Goal: Information Seeking & Learning: Learn about a topic

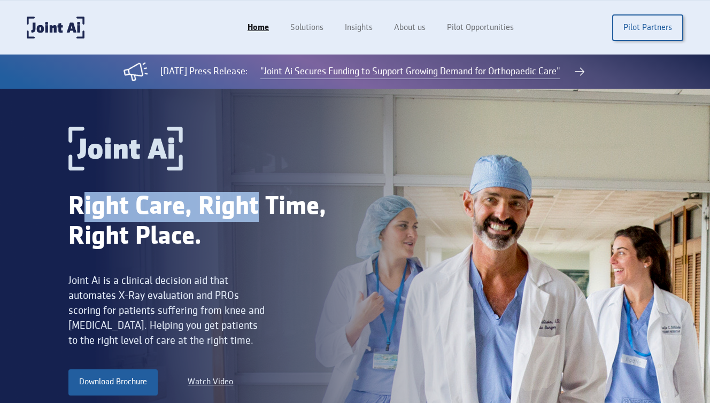
drag, startPoint x: 150, startPoint y: 216, endPoint x: 258, endPoint y: 214, distance: 108.1
click at [258, 214] on div "Right Care, Right Time, Right Place." at bounding box center [211, 222] width 287 height 60
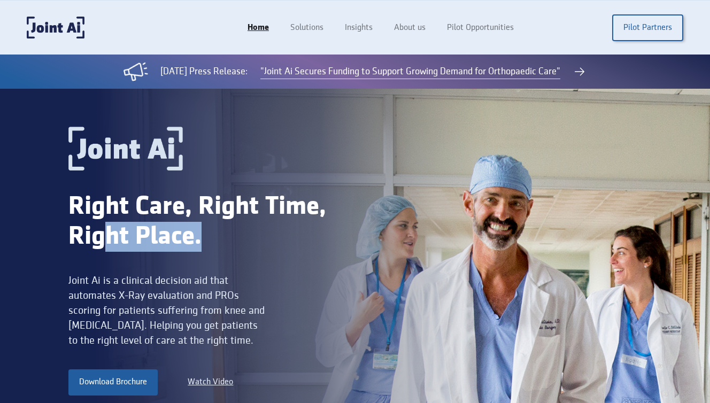
drag, startPoint x: 127, startPoint y: 231, endPoint x: 196, endPoint y: 240, distance: 69.6
click at [213, 246] on div "Right Care, Right Time, Right Place." at bounding box center [211, 222] width 287 height 60
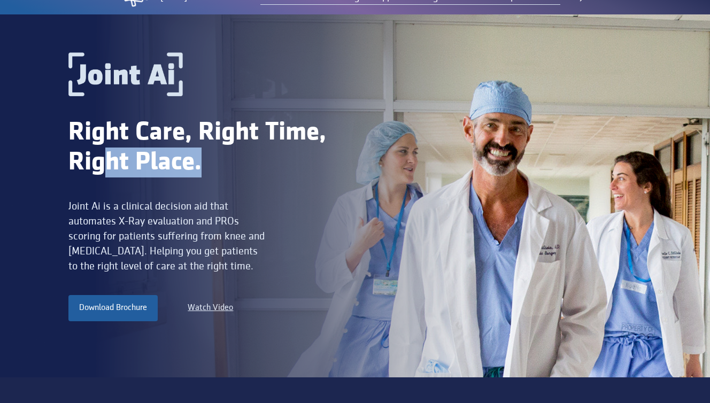
scroll to position [80, 0]
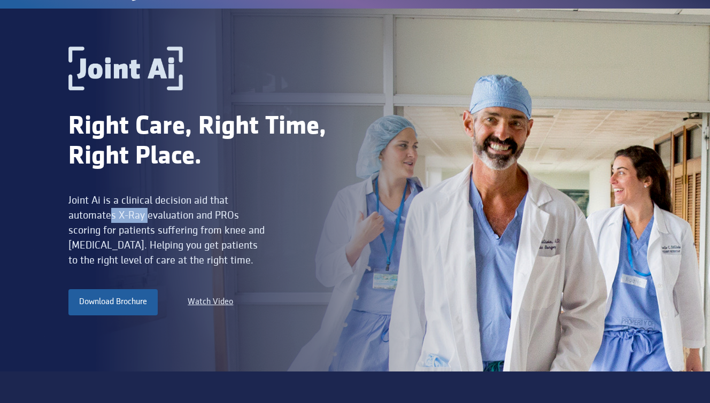
drag, startPoint x: 113, startPoint y: 206, endPoint x: 164, endPoint y: 213, distance: 51.3
click at [162, 213] on div "Joint Ai is a clinical decision aid that automates X-Ray evaluation and PROs sc…" at bounding box center [168, 230] width 201 height 75
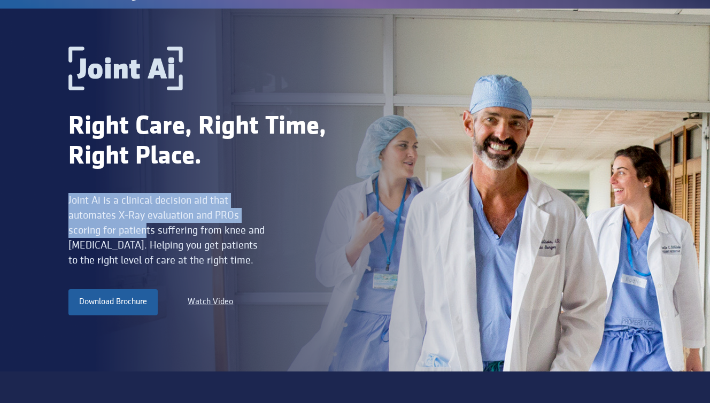
drag, startPoint x: 69, startPoint y: 201, endPoint x: 144, endPoint y: 226, distance: 79.0
click at [147, 226] on div "Joint Ai is a clinical decision aid that automates X-Ray evaluation and PROs sc…" at bounding box center [168, 230] width 201 height 75
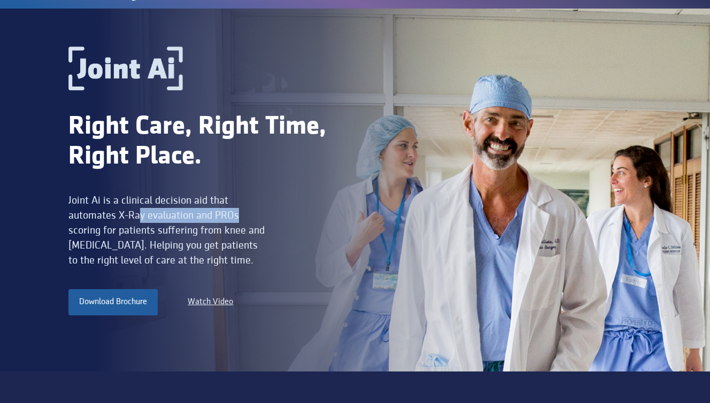
drag, startPoint x: 140, startPoint y: 218, endPoint x: 248, endPoint y: 218, distance: 108.6
click at [248, 218] on div "Joint Ai is a clinical decision aid that automates X-Ray evaluation and PROs sc…" at bounding box center [168, 230] width 201 height 75
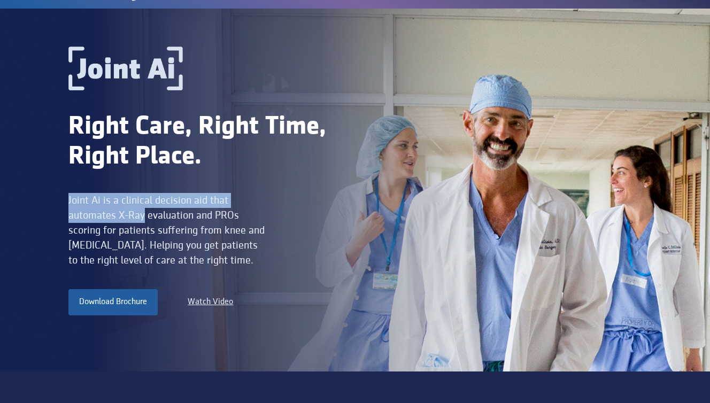
drag, startPoint x: 80, startPoint y: 201, endPoint x: 146, endPoint y: 207, distance: 65.5
click at [145, 207] on div "Right Care, Right Time, Right Place. Joint Ai is a clinical decision aid that a…" at bounding box center [355, 190] width 710 height 363
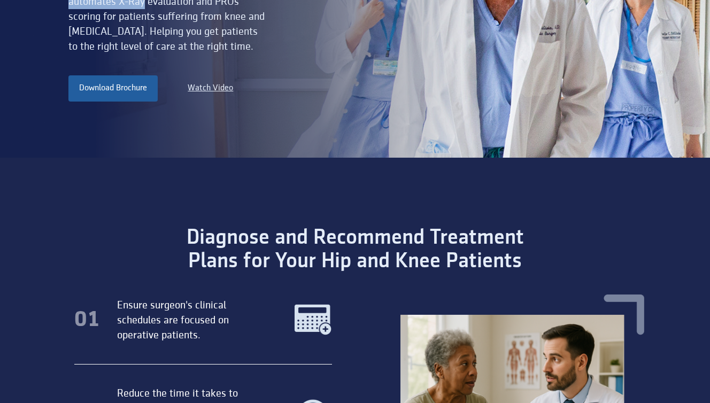
scroll to position [296, 0]
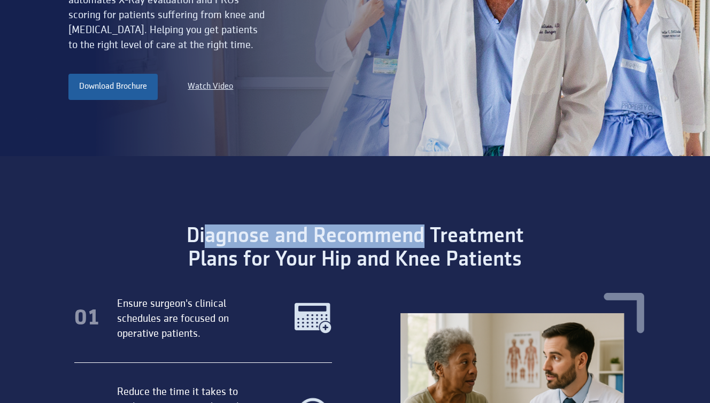
drag, startPoint x: 215, startPoint y: 225, endPoint x: 420, endPoint y: 242, distance: 205.6
click at [420, 242] on div "Diagnose and Recommend Treatment Plans for Your Hip and Knee Patients" at bounding box center [354, 248] width 425 height 47
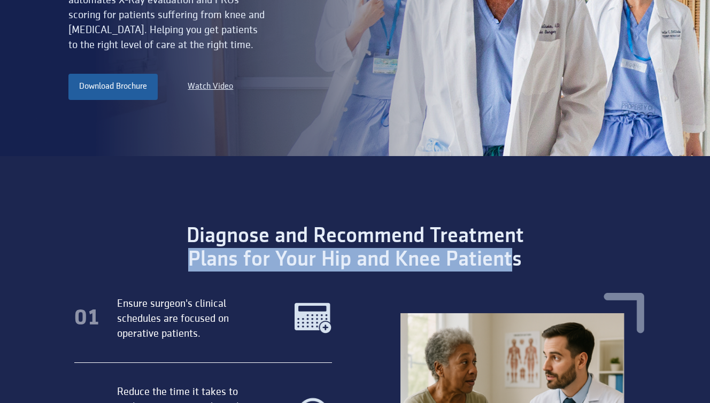
drag, startPoint x: 196, startPoint y: 258, endPoint x: 512, endPoint y: 258, distance: 316.7
click at [512, 259] on div "Diagnose and Recommend Treatment Plans for Your Hip and Knee Patients" at bounding box center [354, 248] width 425 height 47
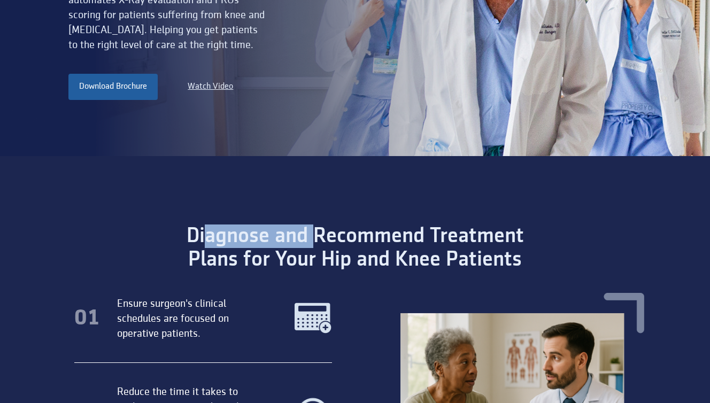
drag, startPoint x: 246, startPoint y: 234, endPoint x: 337, endPoint y: 237, distance: 91.5
click at [337, 237] on div "Diagnose and Recommend Treatment Plans for Your Hip and Knee Patients" at bounding box center [354, 248] width 425 height 47
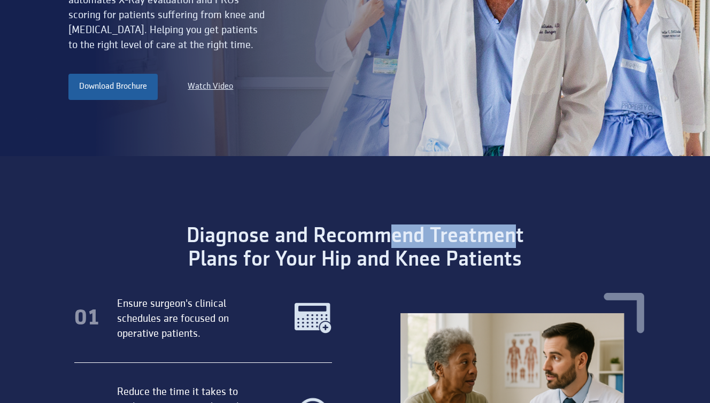
drag, startPoint x: 465, startPoint y: 226, endPoint x: 518, endPoint y: 232, distance: 52.8
click at [518, 232] on div "Diagnose and Recommend Treatment Plans for Your Hip and Knee Patients" at bounding box center [354, 248] width 425 height 47
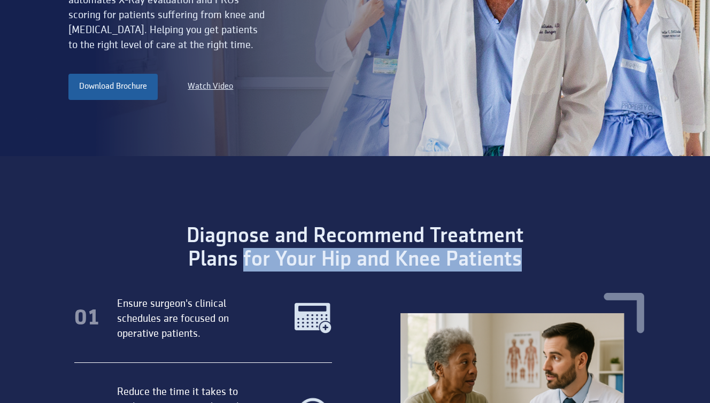
drag, startPoint x: 269, startPoint y: 254, endPoint x: 440, endPoint y: 262, distance: 171.4
click at [524, 263] on div "Diagnose and Recommend Treatment Plans for Your Hip and Knee Patients" at bounding box center [354, 248] width 425 height 47
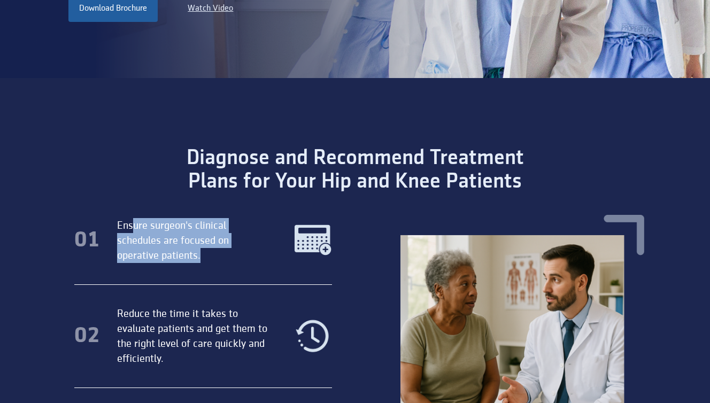
drag, startPoint x: 134, startPoint y: 223, endPoint x: 185, endPoint y: 256, distance: 60.7
click at [209, 250] on div "Ensure surgeon's clinical schedules are focused on operative patients." at bounding box center [193, 240] width 152 height 45
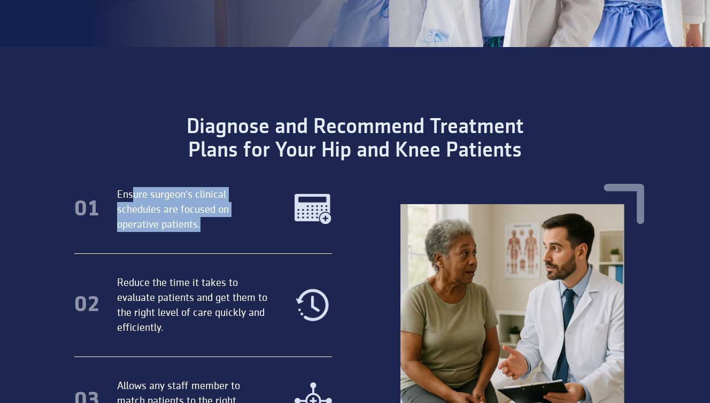
scroll to position [417, 0]
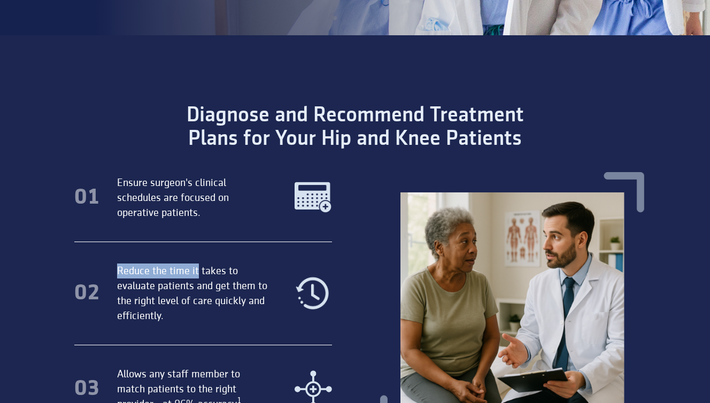
drag, startPoint x: 144, startPoint y: 272, endPoint x: 198, endPoint y: 272, distance: 54.0
click at [198, 272] on div "Reduce the time it takes to evaluate patients and get them to the right level o…" at bounding box center [193, 294] width 152 height 60
drag, startPoint x: 143, startPoint y: 284, endPoint x: 209, endPoint y: 286, distance: 66.4
click at [216, 286] on div "Reduce the time it takes to evaluate patients and get them to the right level o…" at bounding box center [193, 294] width 152 height 60
drag, startPoint x: 159, startPoint y: 299, endPoint x: 206, endPoint y: 296, distance: 47.7
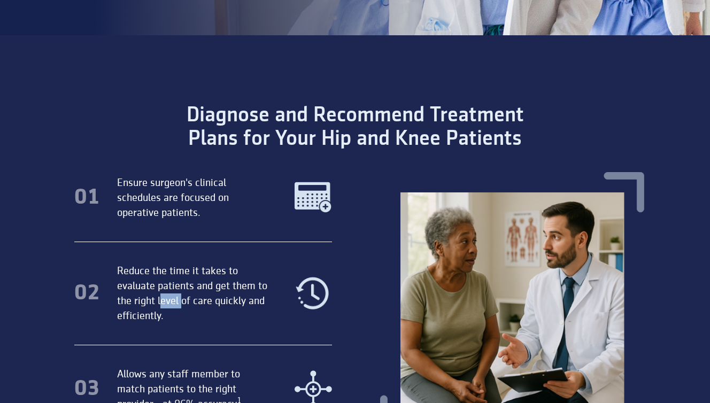
click at [198, 298] on div "Reduce the time it takes to evaluate patients and get them to the right level o…" at bounding box center [193, 294] width 152 height 60
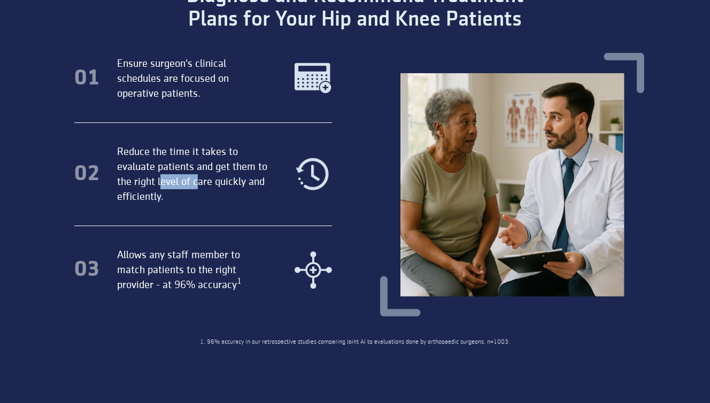
scroll to position [538, 0]
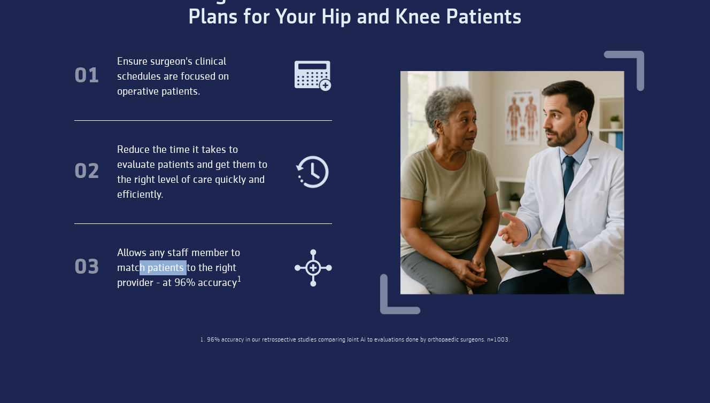
drag, startPoint x: 145, startPoint y: 264, endPoint x: 185, endPoint y: 267, distance: 40.3
click at [185, 267] on div "Allows any staff member to match patients to the right provider - at 96% accura…" at bounding box center [193, 268] width 152 height 45
drag, startPoint x: 213, startPoint y: 253, endPoint x: 224, endPoint y: 255, distance: 10.8
click at [227, 253] on div "Allows any staff member to match patients to the right provider - at 96% accura…" at bounding box center [193, 268] width 152 height 45
drag, startPoint x: 168, startPoint y: 271, endPoint x: 203, endPoint y: 271, distance: 34.8
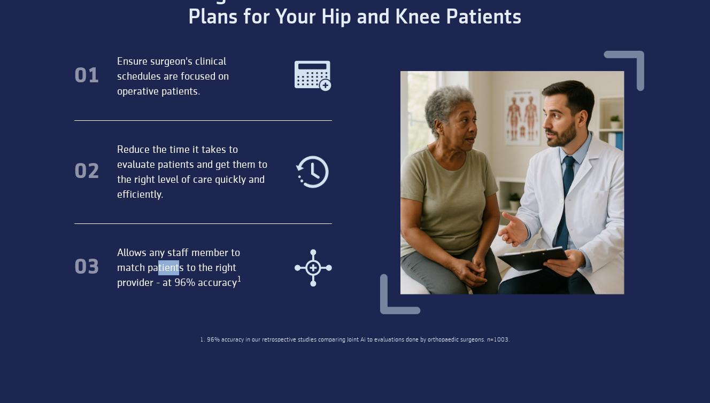
click at [195, 270] on div "Allows any staff member to match patients to the right provider - at 96% accura…" at bounding box center [193, 268] width 152 height 45
drag, startPoint x: 151, startPoint y: 277, endPoint x: 246, endPoint y: 277, distance: 94.2
click at [246, 277] on div "Allows any staff member to match patients to the right provider - at 96% accura…" at bounding box center [193, 268] width 152 height 45
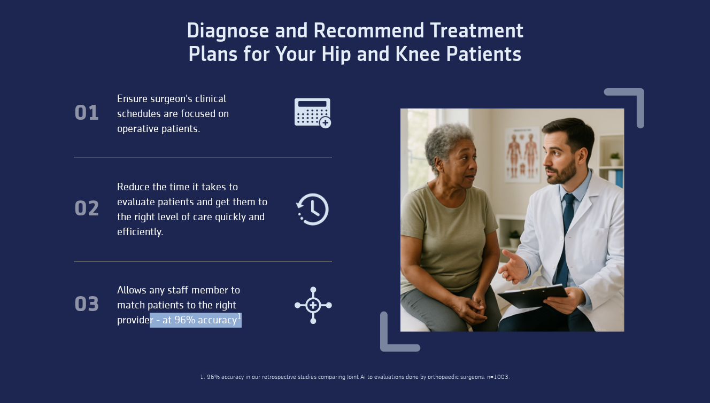
scroll to position [496, 0]
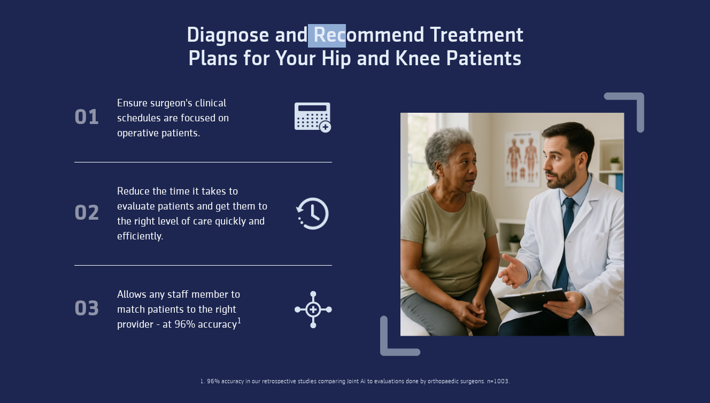
drag, startPoint x: 328, startPoint y: 40, endPoint x: 309, endPoint y: 50, distance: 22.5
click at [347, 39] on div "Diagnose and Recommend Treatment Plans for Your Hip and Knee Patients" at bounding box center [354, 47] width 425 height 47
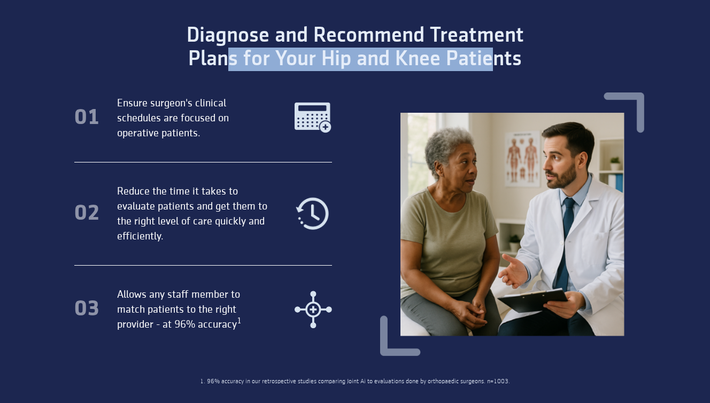
drag, startPoint x: 232, startPoint y: 55, endPoint x: 492, endPoint y: 62, distance: 260.6
click at [492, 62] on div "Diagnose and Recommend Treatment Plans for Your Hip and Knee Patients" at bounding box center [354, 47] width 425 height 47
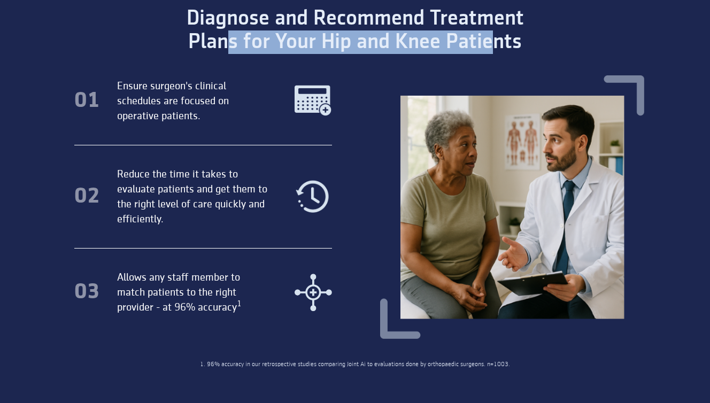
scroll to position [514, 0]
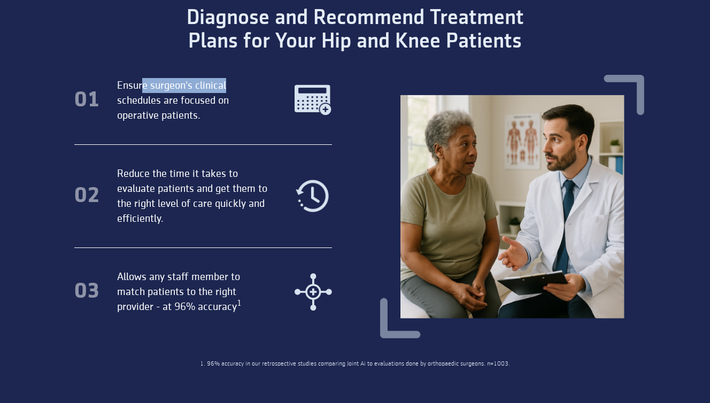
drag, startPoint x: 183, startPoint y: 82, endPoint x: 228, endPoint y: 82, distance: 44.4
click at [228, 82] on div "Ensure surgeon's clinical schedules are focused on operative patients." at bounding box center [193, 100] width 152 height 45
drag, startPoint x: 133, startPoint y: 100, endPoint x: 192, endPoint y: 101, distance: 58.3
click at [195, 101] on div "Ensure surgeon's clinical schedules are focused on operative patients." at bounding box center [193, 100] width 152 height 45
drag, startPoint x: 135, startPoint y: 113, endPoint x: 206, endPoint y: 115, distance: 70.6
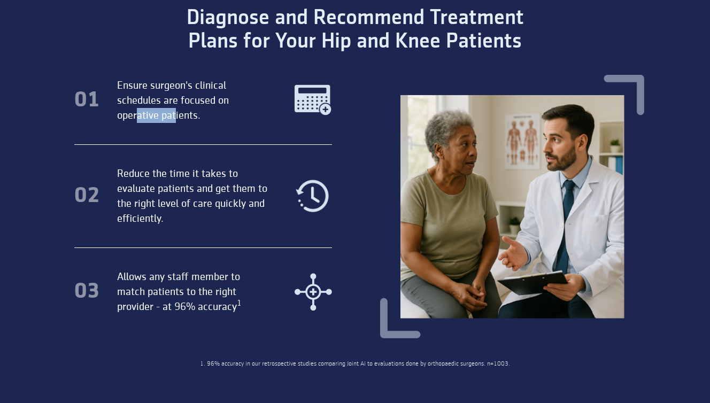
click at [201, 114] on div "Ensure surgeon's clinical schedules are focused on operative patients." at bounding box center [193, 100] width 152 height 45
drag, startPoint x: 150, startPoint y: 164, endPoint x: 220, endPoint y: 172, distance: 71.0
click at [220, 172] on div "01 Ensure surgeon's clinical schedules are focused on operative patients. 02 Re…" at bounding box center [203, 217] width 304 height 279
drag, startPoint x: 180, startPoint y: 183, endPoint x: 196, endPoint y: 194, distance: 19.6
click at [240, 192] on div "02 Reduce the time it takes to evaluate patients and get them to the right leve…" at bounding box center [171, 196] width 195 height 60
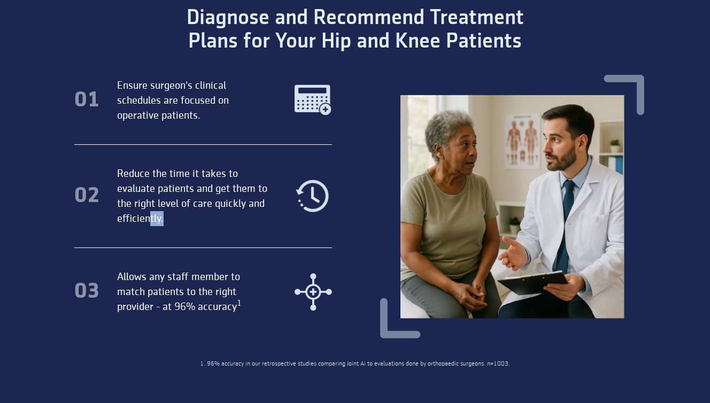
drag, startPoint x: 151, startPoint y: 210, endPoint x: 170, endPoint y: 206, distance: 18.5
click at [173, 209] on div "Reduce the time it takes to evaluate patients and get them to the right level o…" at bounding box center [193, 196] width 152 height 60
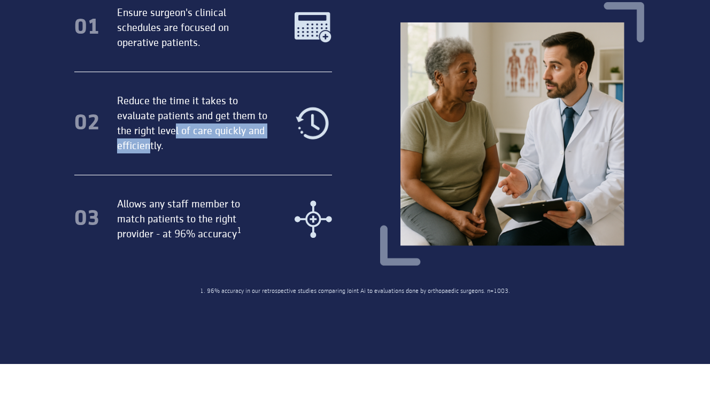
scroll to position [587, 0]
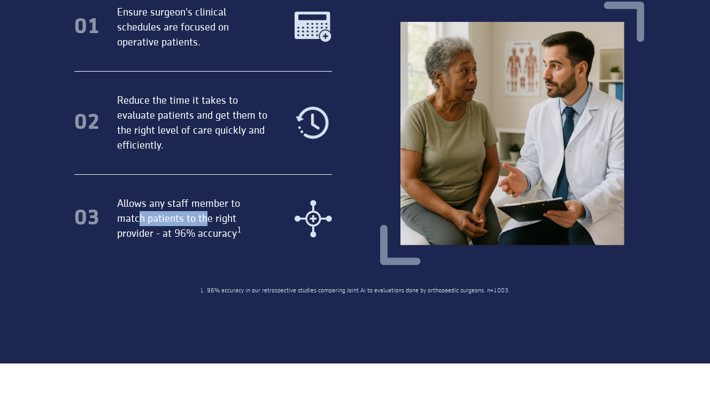
drag, startPoint x: 138, startPoint y: 211, endPoint x: 206, endPoint y: 210, distance: 68.5
click at [206, 210] on div "Allows any staff member to match patients to the right provider - at 96% accura…" at bounding box center [193, 218] width 152 height 45
drag, startPoint x: 132, startPoint y: 225, endPoint x: 185, endPoint y: 223, distance: 52.5
click at [219, 228] on div "Allows any staff member to match patients to the right provider - at 96% accura…" at bounding box center [193, 218] width 152 height 45
drag, startPoint x: 165, startPoint y: 219, endPoint x: 236, endPoint y: 223, distance: 71.2
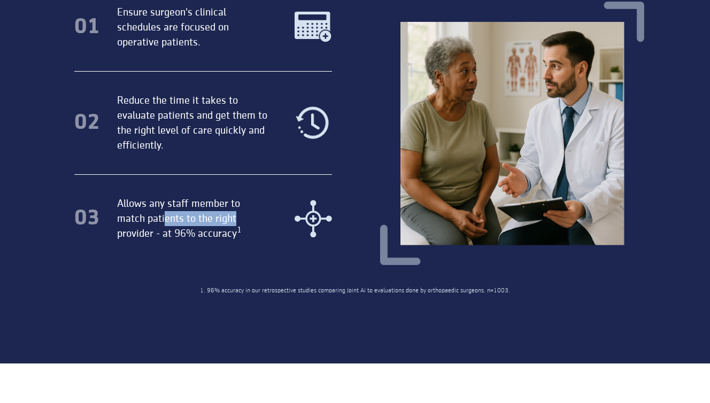
click at [236, 223] on div "Allows any staff member to match patients to the right provider - at 96% accura…" at bounding box center [193, 218] width 152 height 45
drag
click at [244, 234] on div "Allows any staff member to match patients to the right provider - at 96% accura…" at bounding box center [193, 218] width 152 height 45
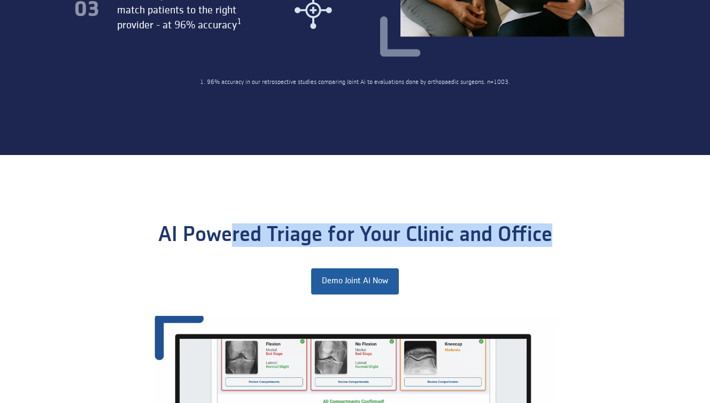
click at [483, 246] on div "AI Powered Triage for Your Clinic and Office" at bounding box center [355, 236] width 394 height 24
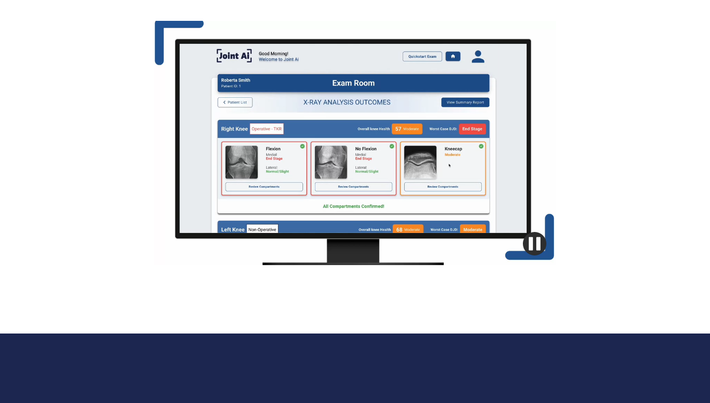
scroll to position [1089, 0]
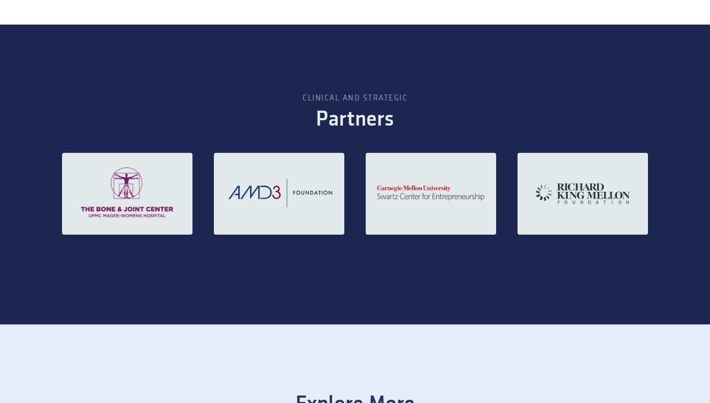
drag, startPoint x: 313, startPoint y: 138, endPoint x: 346, endPoint y: 130, distance: 33.6
click at [345, 130] on section "Clinical and strategic Partners" at bounding box center [355, 175] width 710 height 301
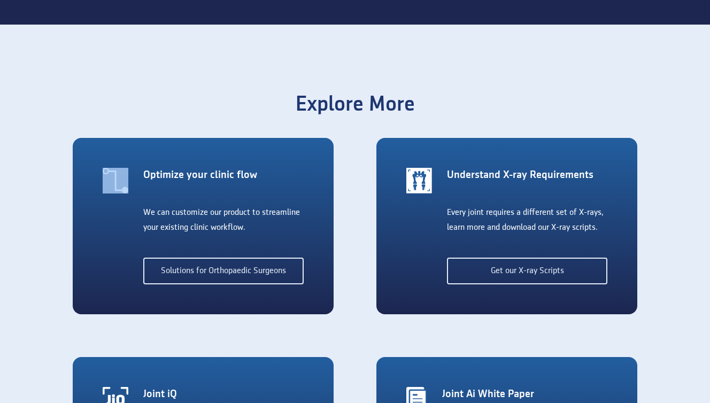
click at [362, 122] on section "Explore More Optimize your clinic flow We can customize our product to streamli…" at bounding box center [355, 314] width 710 height 578
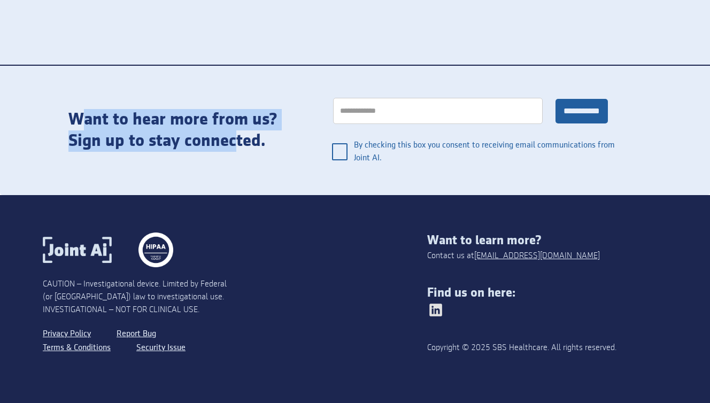
click at [233, 144] on div "Want to hear more from us? Sign up to stay connected." at bounding box center [184, 130] width 232 height 43
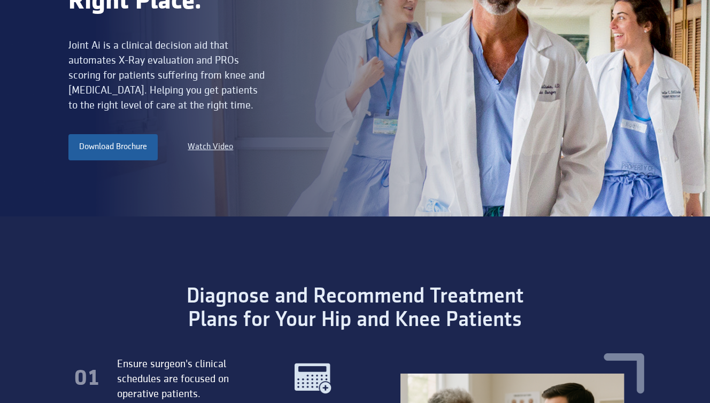
scroll to position [0, 0]
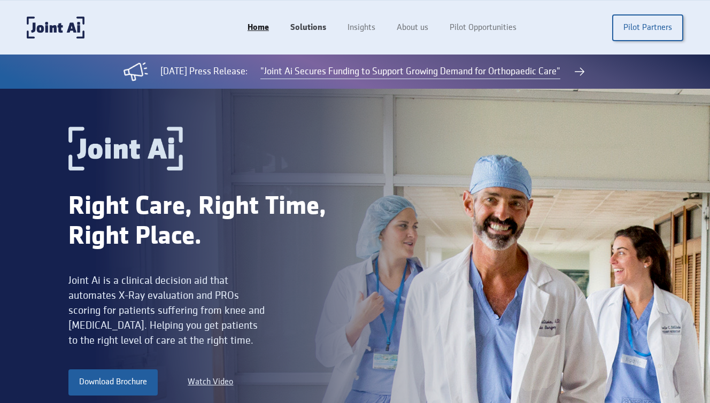
click at [313, 32] on link "Solutions" at bounding box center [308, 28] width 57 height 20
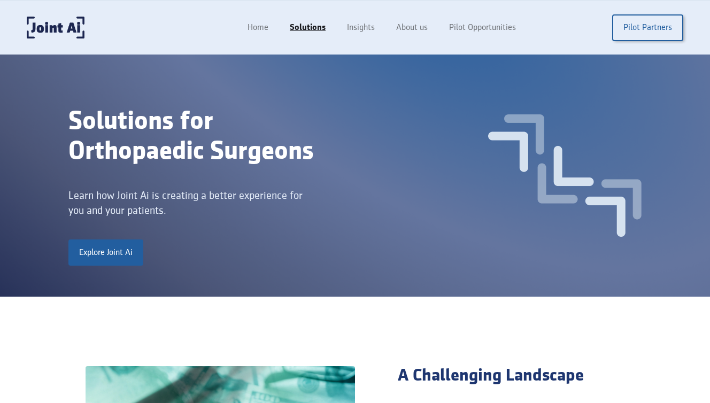
click at [229, 154] on div "Solutions for Orthopaedic Surgeons" at bounding box center [235, 137] width 335 height 60
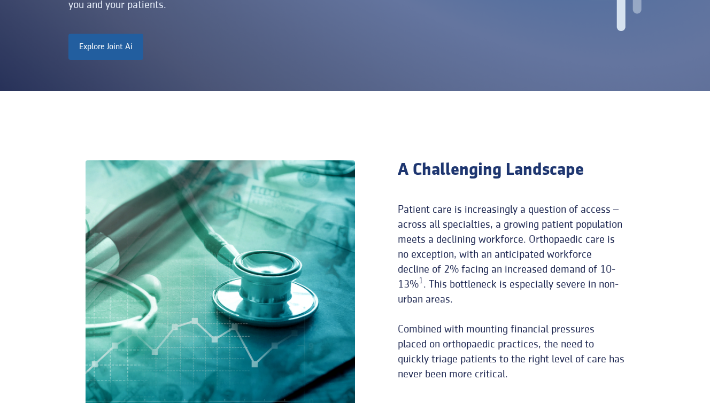
scroll to position [290, 0]
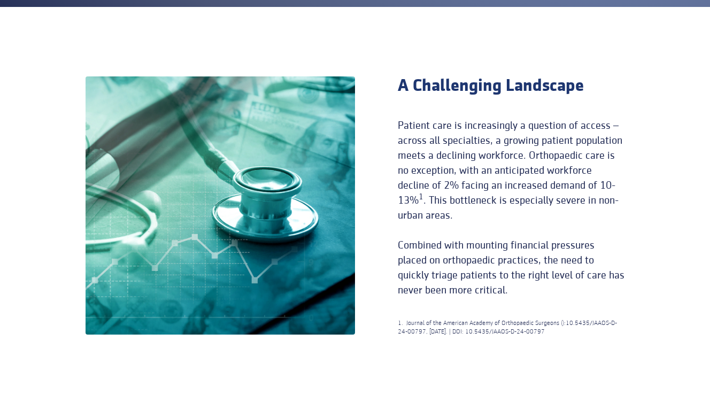
click at [409, 90] on div "A Challenging Landscape" at bounding box center [511, 85] width 227 height 21
drag, startPoint x: 468, startPoint y: 92, endPoint x: 474, endPoint y: 98, distance: 9.1
click at [501, 91] on div "A Challenging Landscape" at bounding box center [511, 85] width 227 height 21
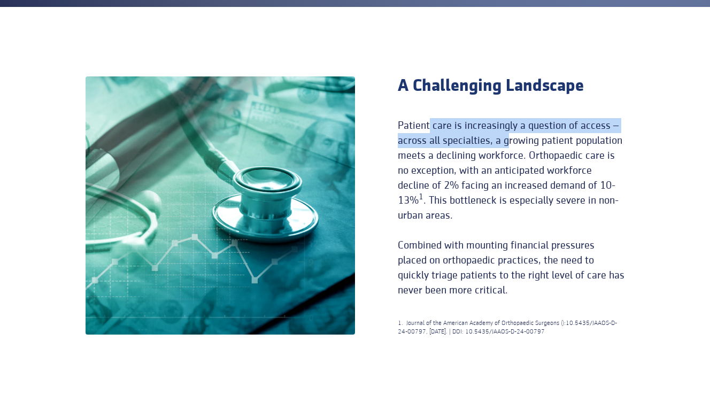
drag, startPoint x: 486, startPoint y: 129, endPoint x: 508, endPoint y: 131, distance: 21.5
click at [508, 131] on div "Patient care is increasingly a question of access – across all specialties, a g…" at bounding box center [511, 208] width 227 height 180
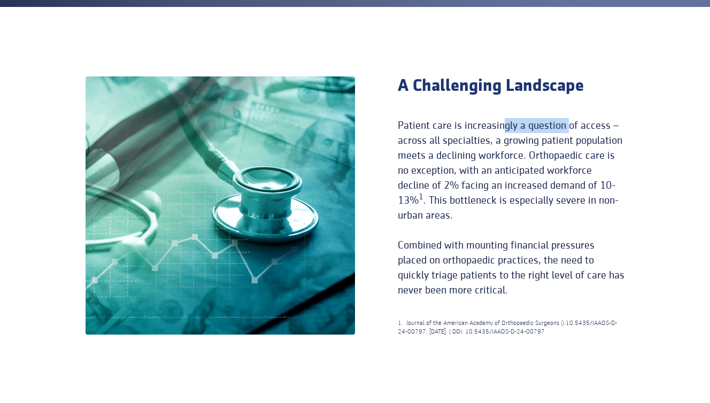
drag, startPoint x: 503, startPoint y: 124, endPoint x: 547, endPoint y: 125, distance: 43.9
click at [569, 125] on div "Patient care is increasingly a question of access – across all specialties, a g…" at bounding box center [511, 208] width 227 height 180
drag, startPoint x: 411, startPoint y: 140, endPoint x: 494, endPoint y: 140, distance: 83.5
click at [494, 140] on div "Patient care is increasingly a question of access – across all specialties, a g…" at bounding box center [511, 208] width 227 height 180
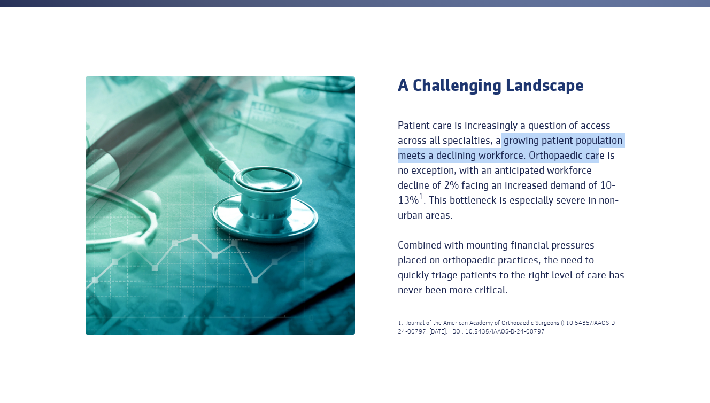
drag, startPoint x: 515, startPoint y: 143, endPoint x: 597, endPoint y: 147, distance: 81.9
click at [597, 147] on div "Patient care is increasingly a question of access – across all specialties, a g…" at bounding box center [511, 208] width 227 height 180
click at [411, 157] on div "Patient care is increasingly a question of access – across all specialties, a g…" at bounding box center [511, 208] width 227 height 180
drag, startPoint x: 412, startPoint y: 158, endPoint x: 534, endPoint y: 160, distance: 121.5
click at [532, 160] on div "Patient care is increasingly a question of access – across all specialties, a g…" at bounding box center [511, 208] width 227 height 180
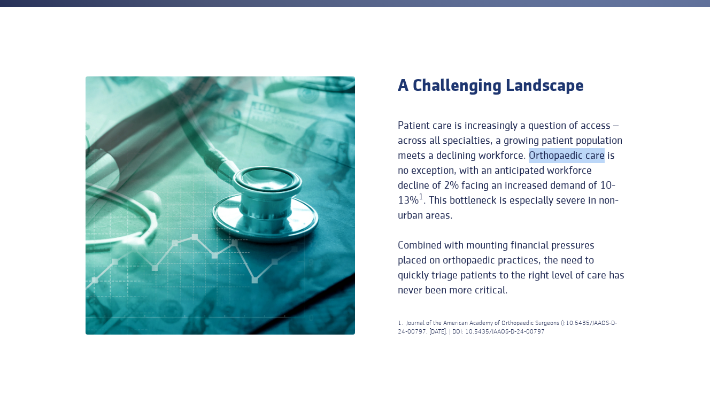
click at [587, 159] on div "Patient care is increasingly a question of access – across all specialties, a g…" at bounding box center [511, 208] width 227 height 180
drag, startPoint x: 446, startPoint y: 172, endPoint x: 509, endPoint y: 172, distance: 63.1
click at [509, 172] on div "Patient care is increasingly a question of access – across all specialties, a g…" at bounding box center [511, 208] width 227 height 180
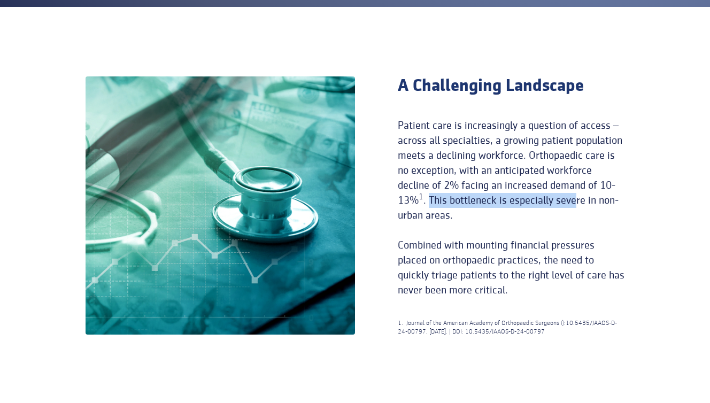
drag, startPoint x: 452, startPoint y: 198, endPoint x: 572, endPoint y: 197, distance: 120.9
click at [579, 197] on div "Patient care is increasingly a question of access – across all specialties, a g…" at bounding box center [511, 208] width 227 height 180
drag, startPoint x: 409, startPoint y: 211, endPoint x: 462, endPoint y: 225, distance: 54.6
click at [463, 224] on div "Patient care is increasingly a question of access – across all specialties, a g…" at bounding box center [511, 208] width 227 height 180
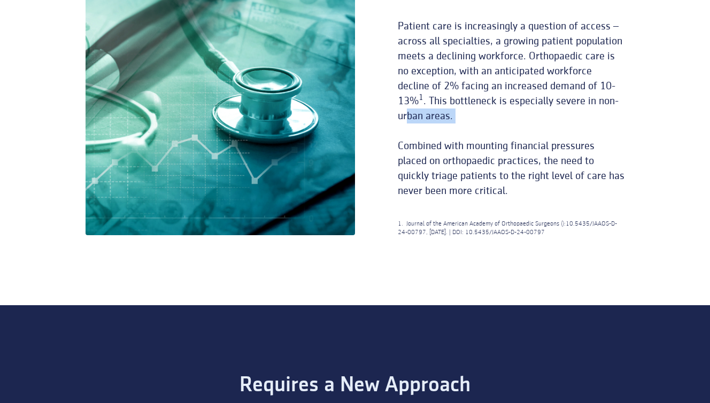
scroll to position [395, 0]
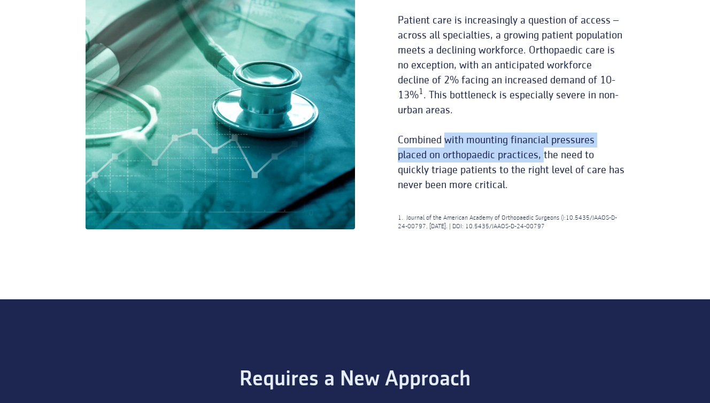
drag, startPoint x: 450, startPoint y: 146, endPoint x: 545, endPoint y: 149, distance: 94.7
click at [545, 149] on div "Patient care is increasingly a question of access – across all specialties, a g…" at bounding box center [511, 103] width 227 height 180
click at [439, 156] on div "Patient care is increasingly a question of access – across all specialties, a g…" at bounding box center [511, 103] width 227 height 180
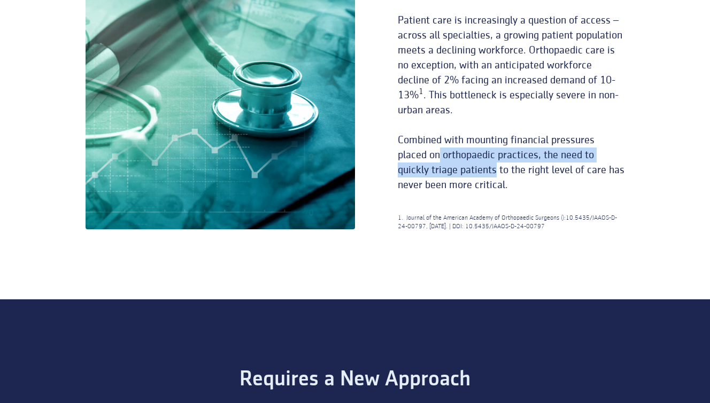
drag, startPoint x: 441, startPoint y: 157, endPoint x: 480, endPoint y: 162, distance: 38.8
click at [480, 162] on div "Patient care is increasingly a question of access – across all specialties, a g…" at bounding box center [511, 103] width 227 height 180
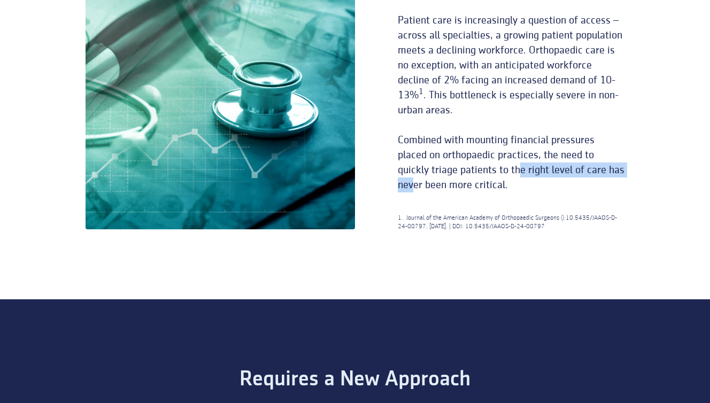
drag, startPoint x: 415, startPoint y: 178, endPoint x: 519, endPoint y: 173, distance: 104.4
click at [519, 173] on div "Patient care is increasingly a question of access – across all specialties, a g…" at bounding box center [511, 103] width 227 height 180
drag, startPoint x: 464, startPoint y: 179, endPoint x: 476, endPoint y: 182, distance: 11.5
click at [476, 182] on div "Patient care is increasingly a question of access – across all specialties, a g…" at bounding box center [511, 103] width 227 height 180
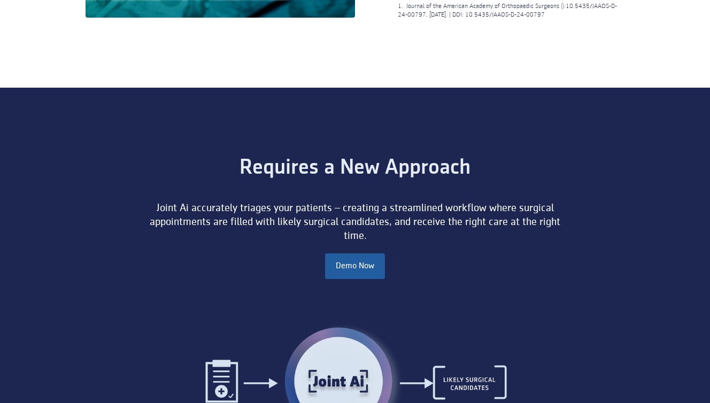
scroll to position [610, 0]
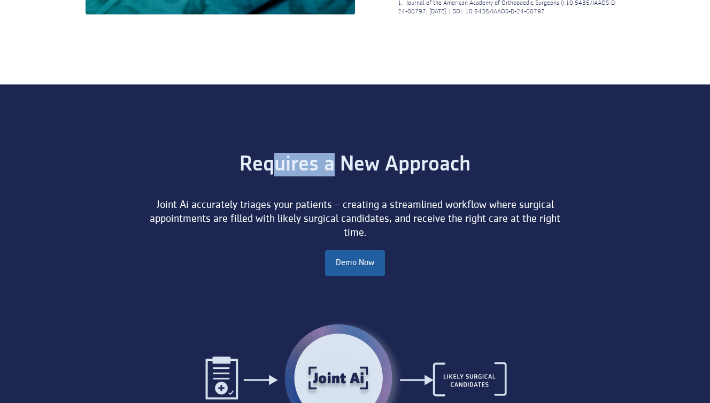
drag, startPoint x: 283, startPoint y: 158, endPoint x: 376, endPoint y: 164, distance: 93.3
click at [376, 164] on div "Requires a New Approach" at bounding box center [355, 165] width 486 height 24
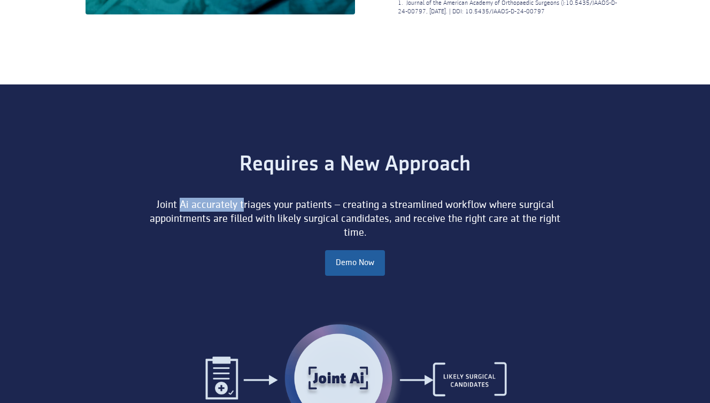
drag, startPoint x: 250, startPoint y: 210, endPoint x: 268, endPoint y: 212, distance: 17.8
click at [268, 212] on div "Joint Ai accurately triages your patients – creating a streamlined workflow whe…" at bounding box center [354, 219] width 425 height 42
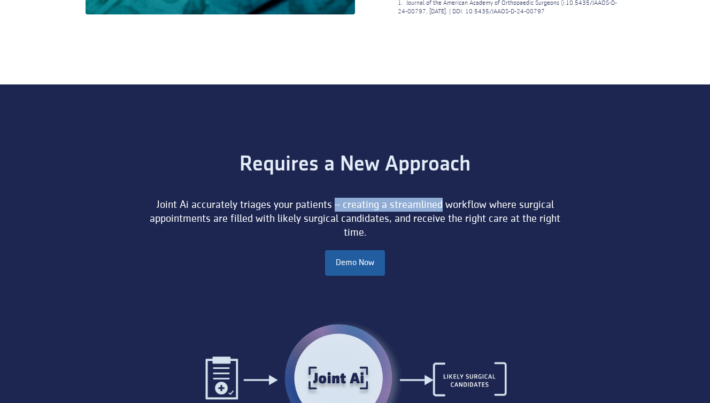
drag, startPoint x: 335, startPoint y: 205, endPoint x: 443, endPoint y: 202, distance: 108.1
click at [443, 202] on div "Joint Ai accurately triages your patients – creating a streamlined workflow whe…" at bounding box center [354, 219] width 425 height 42
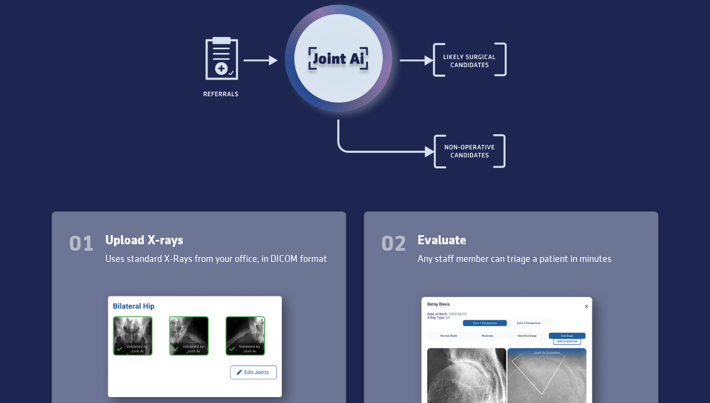
scroll to position [943, 0]
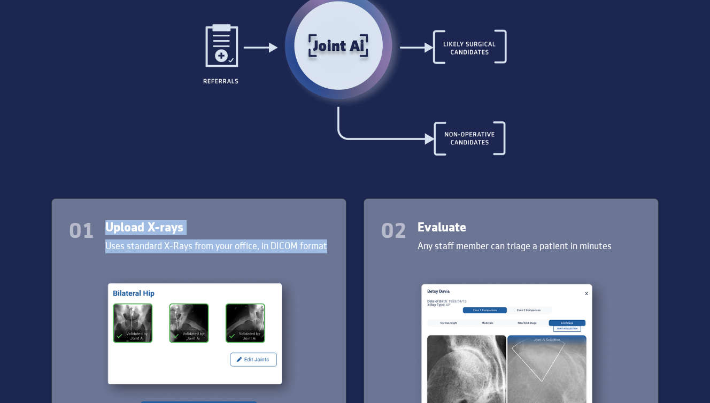
drag, startPoint x: 96, startPoint y: 220, endPoint x: 316, endPoint y: 231, distance: 219.6
click at [327, 242] on div "01 Upload X-rays Uses standard X-Rays from your office, in DICOM format" at bounding box center [199, 236] width 260 height 33
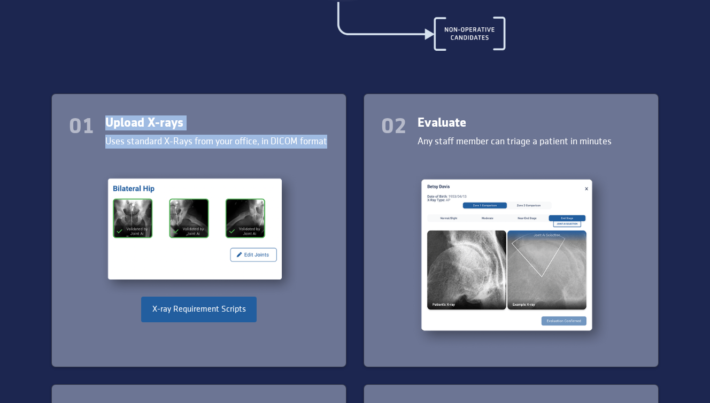
scroll to position [1049, 0]
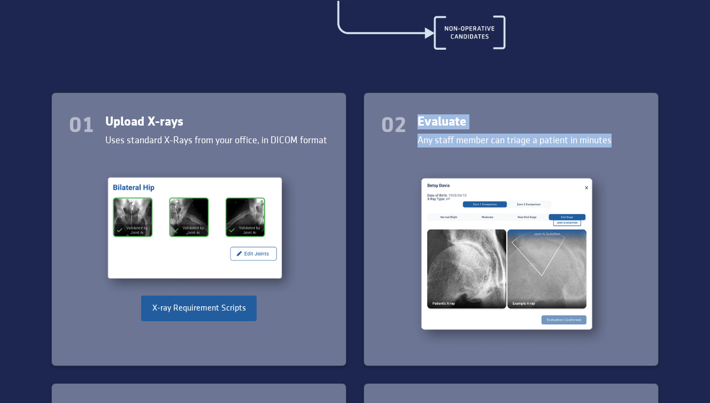
drag, startPoint x: 422, startPoint y: 122, endPoint x: 623, endPoint y: 143, distance: 201.7
click at [623, 143] on div "02 Evaluate Any staff member can triage a patient in minutes​" at bounding box center [511, 130] width 260 height 33
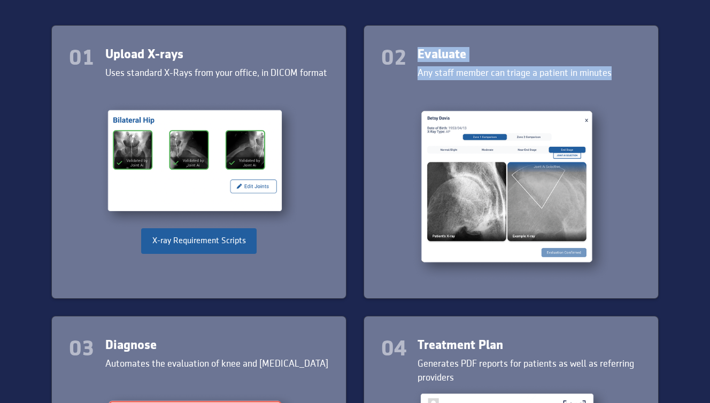
scroll to position [1116, 0]
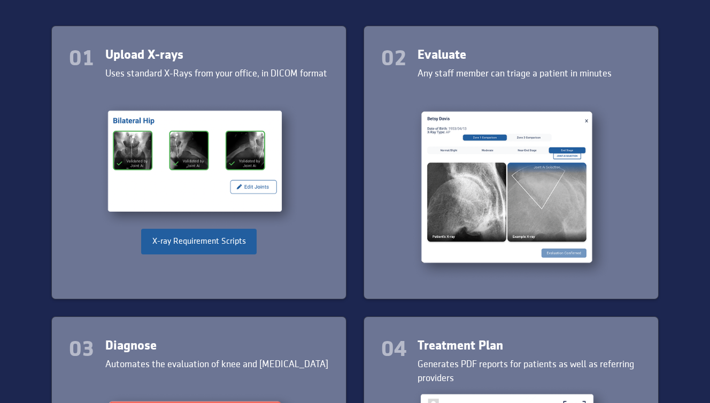
drag, startPoint x: 445, startPoint y: 78, endPoint x: 473, endPoint y: 68, distance: 29.4
click at [446, 77] on div "Any staff member can triage a patient in minutes​" at bounding box center [515, 74] width 194 height 14
drag, startPoint x: 477, startPoint y: 67, endPoint x: 566, endPoint y: 67, distance: 88.8
click at [566, 67] on div "Any staff member can triage a patient in minutes​" at bounding box center [515, 74] width 194 height 14
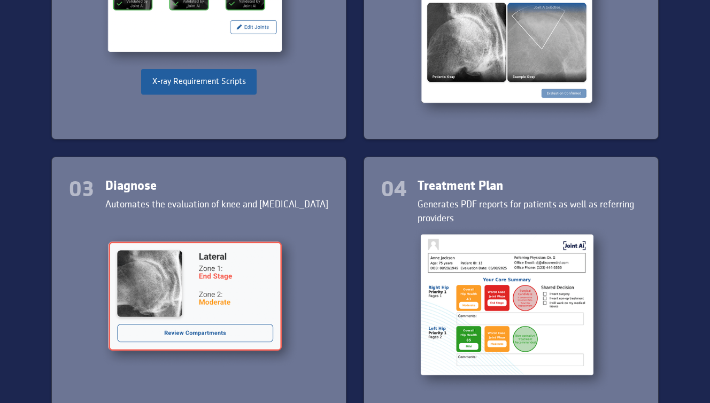
scroll to position [1280, 0]
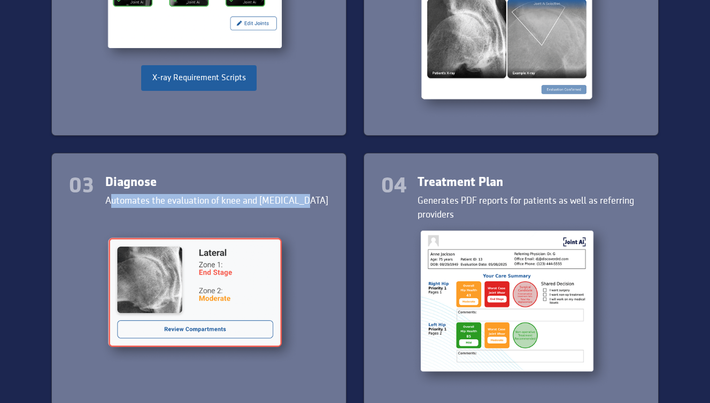
drag, startPoint x: 113, startPoint y: 199, endPoint x: 300, endPoint y: 189, distance: 186.9
click at [300, 198] on div "Automates the evaluation of knee and hip arthritis" at bounding box center [216, 201] width 223 height 14
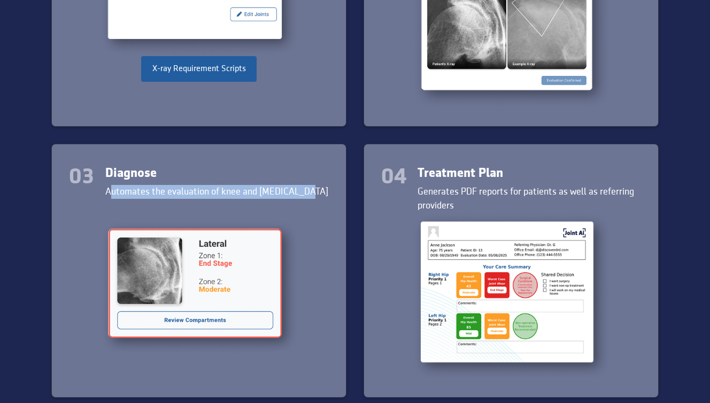
scroll to position [1296, 0]
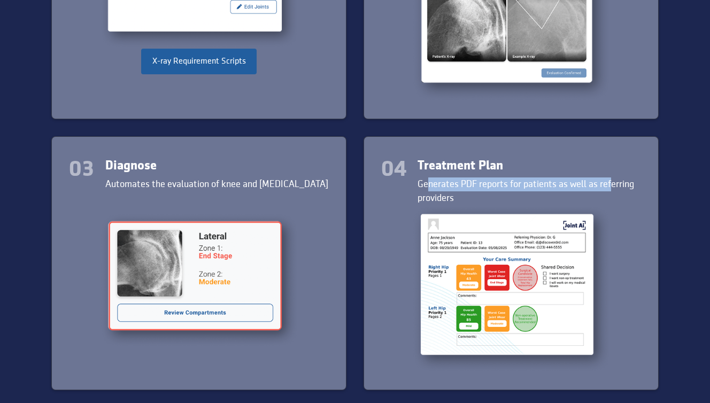
drag, startPoint x: 428, startPoint y: 186, endPoint x: 611, endPoint y: 184, distance: 183.5
click at [611, 184] on div "Generates PDF reports for patients as well as referring providers" at bounding box center [530, 192] width 224 height 28
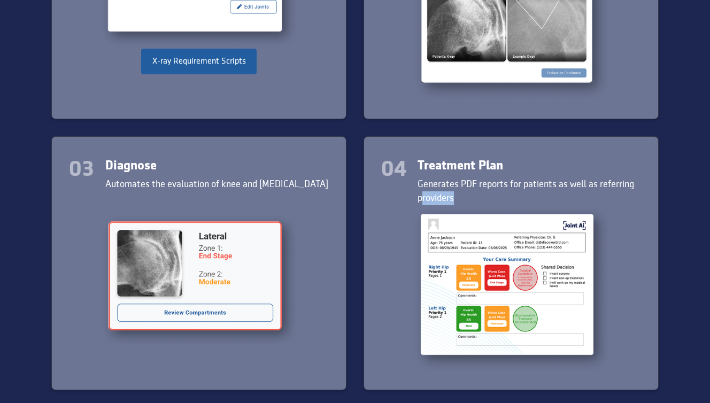
drag, startPoint x: 430, startPoint y: 196, endPoint x: 460, endPoint y: 199, distance: 30.7
click at [461, 199] on div "Generates PDF reports for patients as well as referring providers" at bounding box center [530, 192] width 224 height 28
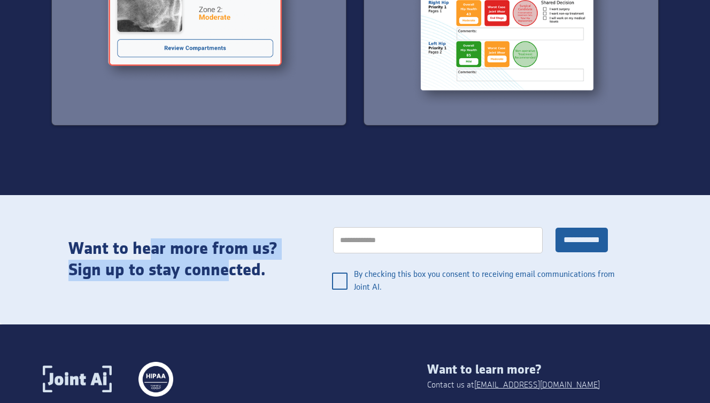
drag, startPoint x: 173, startPoint y: 247, endPoint x: 250, endPoint y: 269, distance: 79.4
click at [238, 268] on div "Want to hear more from us? Sign up to stay connected." at bounding box center [184, 260] width 232 height 43
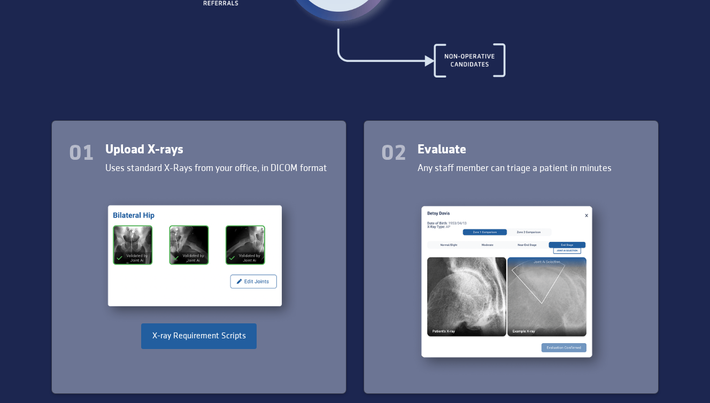
scroll to position [1021, 0]
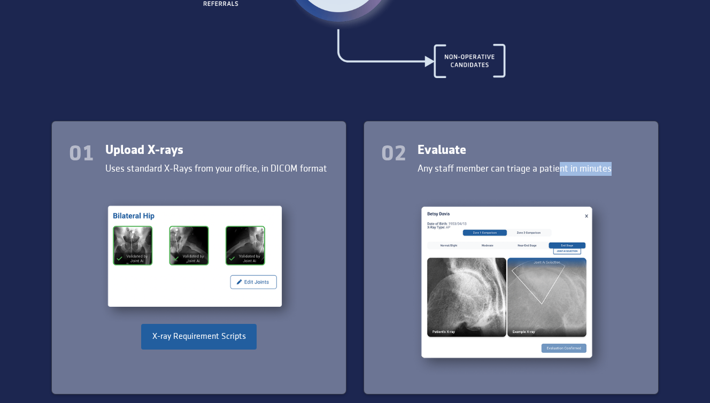
drag, startPoint x: 455, startPoint y: 174, endPoint x: 561, endPoint y: 171, distance: 106.0
click at [561, 171] on div "Any staff member can triage a patient in minutes​" at bounding box center [515, 169] width 194 height 14
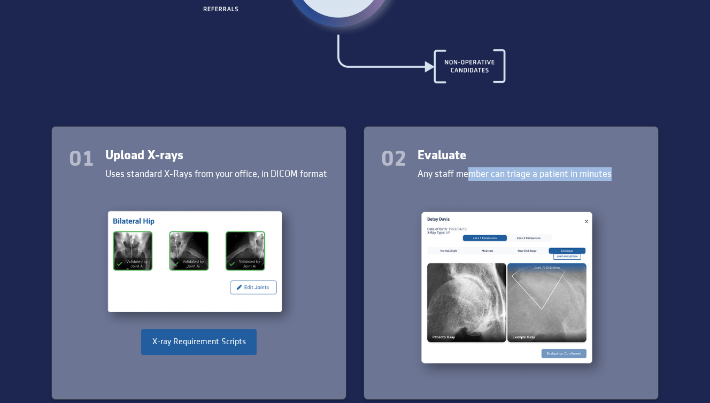
drag, startPoint x: 481, startPoint y: 175, endPoint x: 609, endPoint y: 179, distance: 127.4
click at [609, 179] on div "Any staff member can triage a patient in minutes​" at bounding box center [515, 174] width 194 height 14
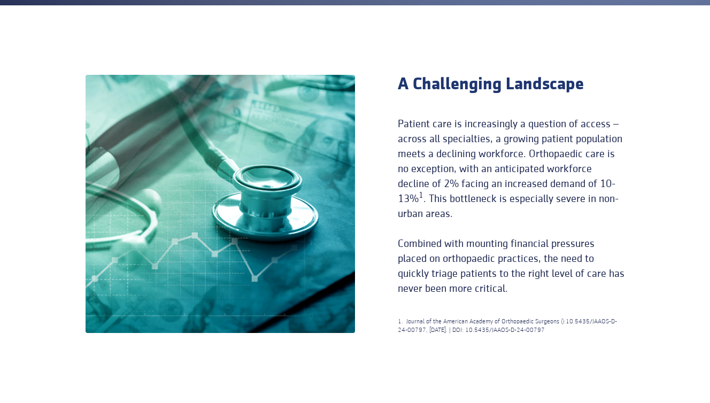
scroll to position [0, 0]
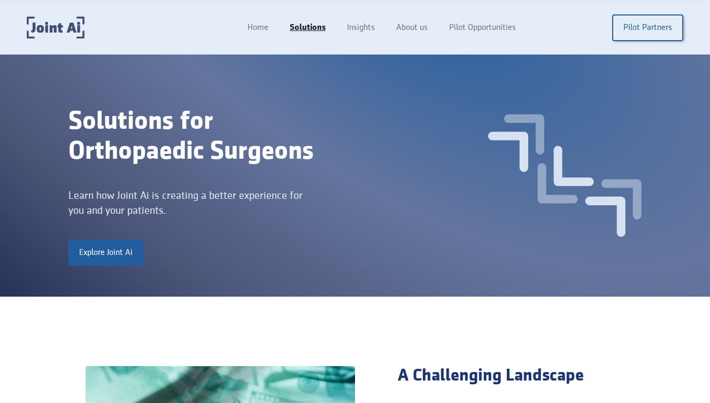
click at [49, 33] on img "home" at bounding box center [56, 28] width 58 height 22
